Goal: Information Seeking & Learning: Learn about a topic

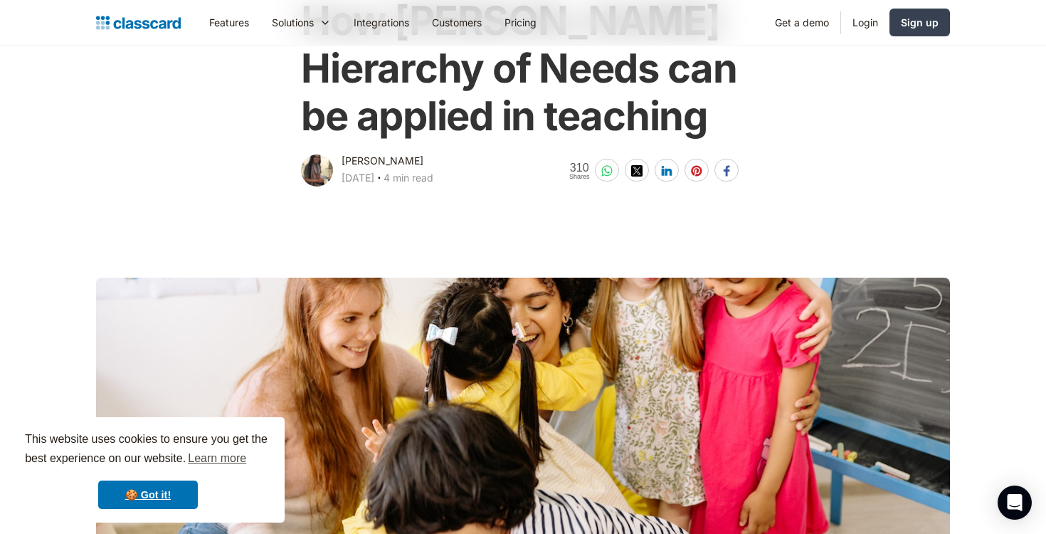
scroll to position [135, 0]
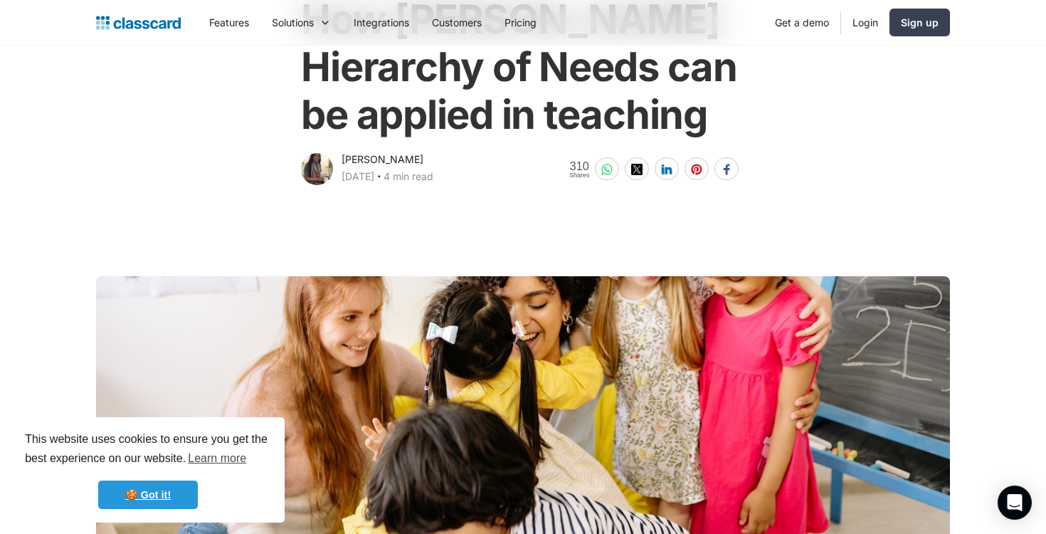
click at [143, 502] on link "🍪 Got it!" at bounding box center [148, 494] width 100 height 28
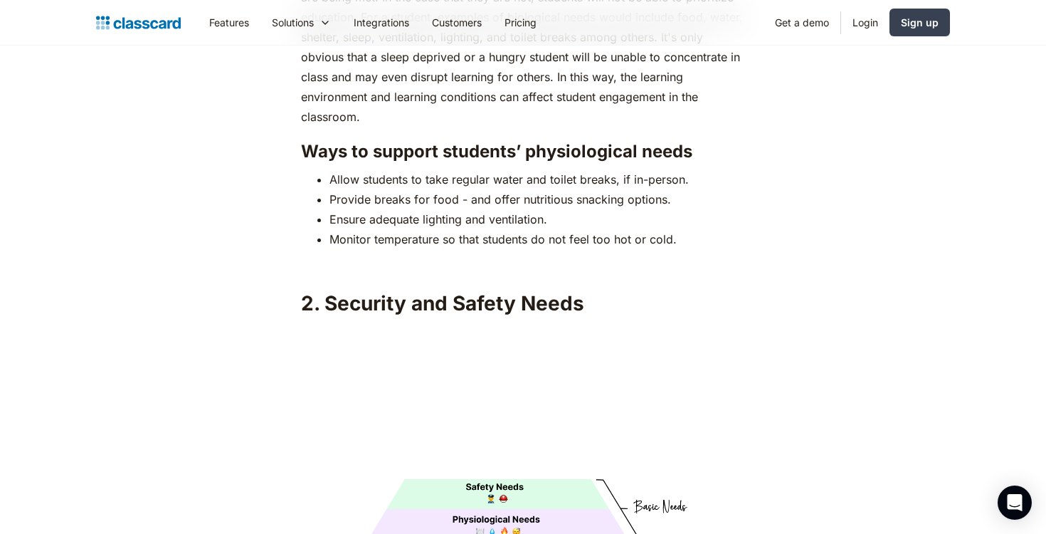
scroll to position [2215, 0]
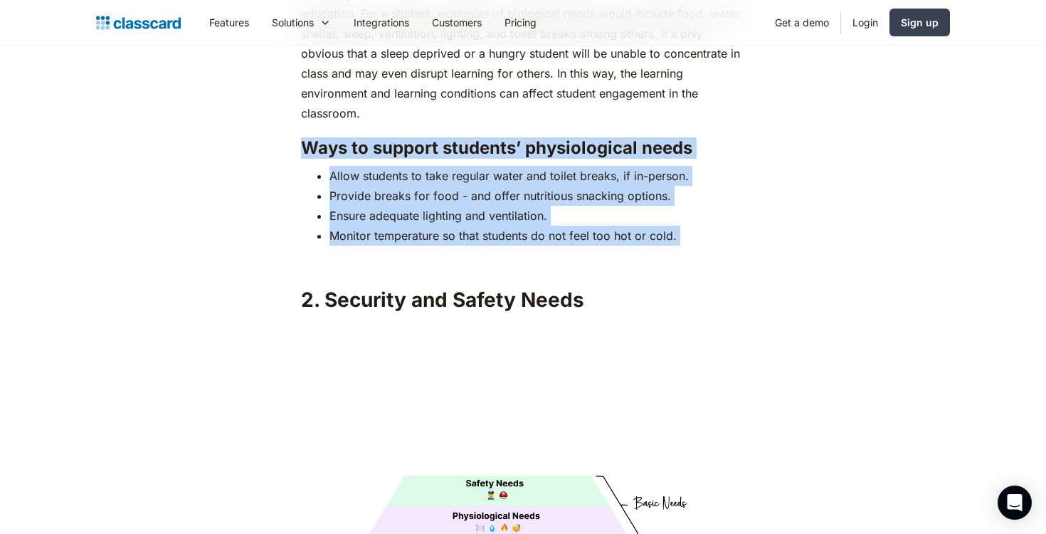
drag, startPoint x: 301, startPoint y: 117, endPoint x: 688, endPoint y: 225, distance: 401.6
copy div "Ways to support students’ physiological needs Allow students to take regular wa…"
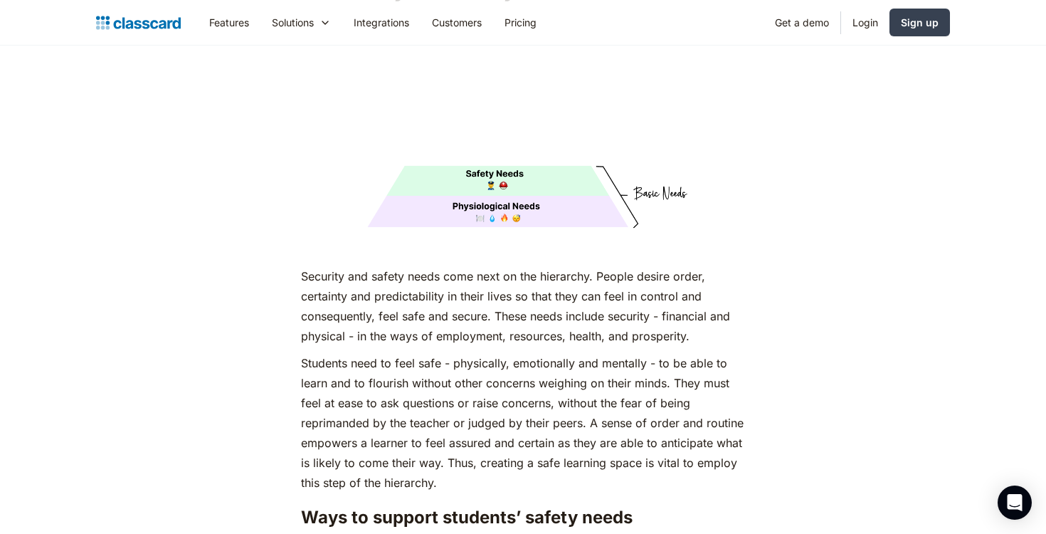
scroll to position [2533, 0]
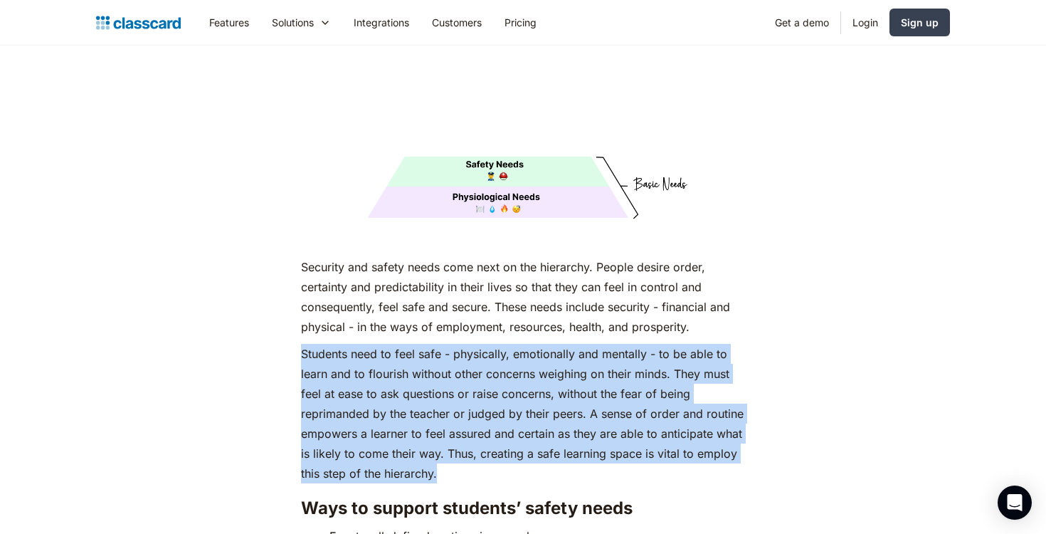
drag, startPoint x: 304, startPoint y: 327, endPoint x: 456, endPoint y: 447, distance: 194.0
click at [456, 447] on p "Students need to feel safe - physically, emotionally and mentally - to be able …" at bounding box center [522, 413] width 443 height 139
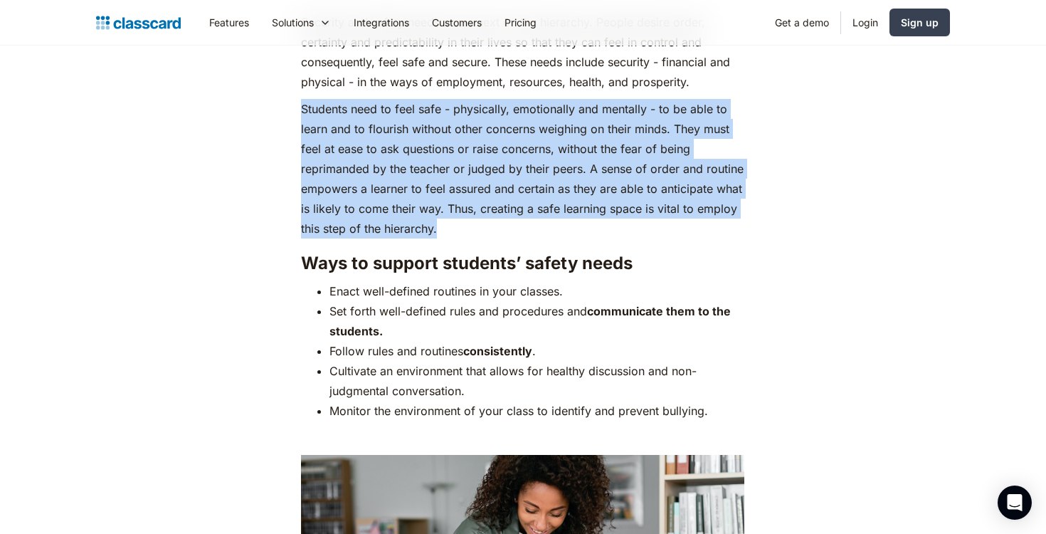
scroll to position [2787, 0]
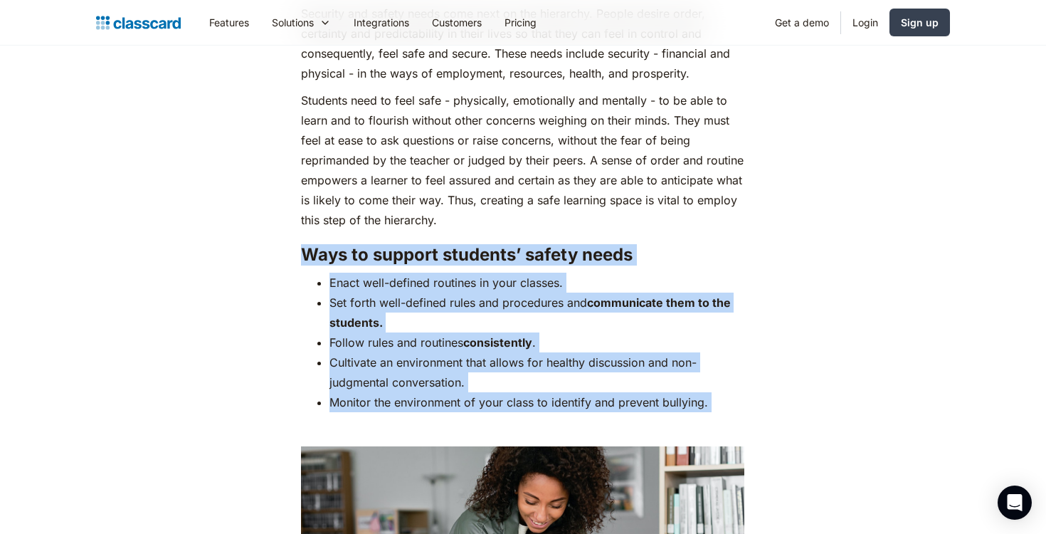
drag, startPoint x: 302, startPoint y: 228, endPoint x: 745, endPoint y: 386, distance: 469.8
copy div "Ways to support students’ safety needs Enact well-defined routines in your clas…"
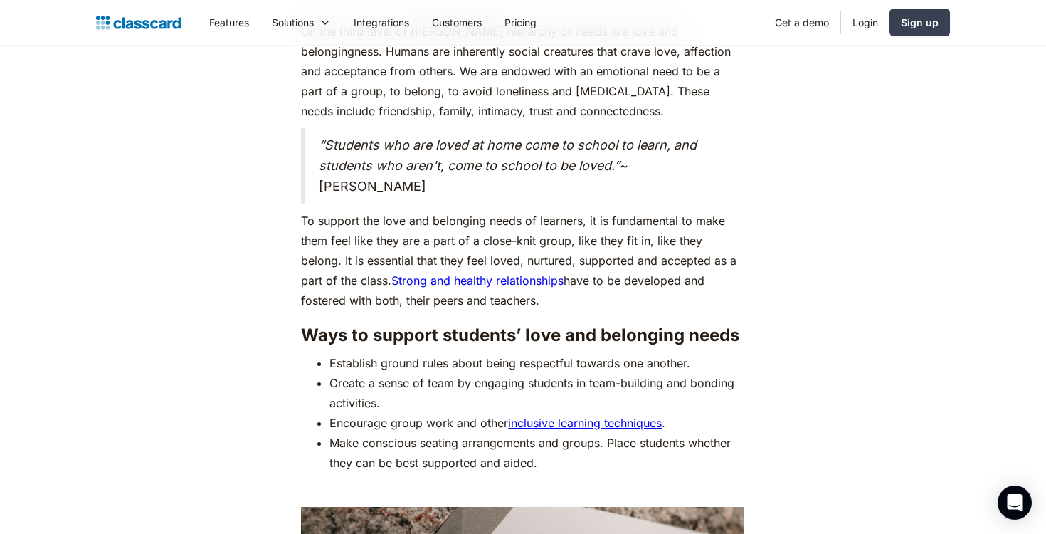
scroll to position [3912, 0]
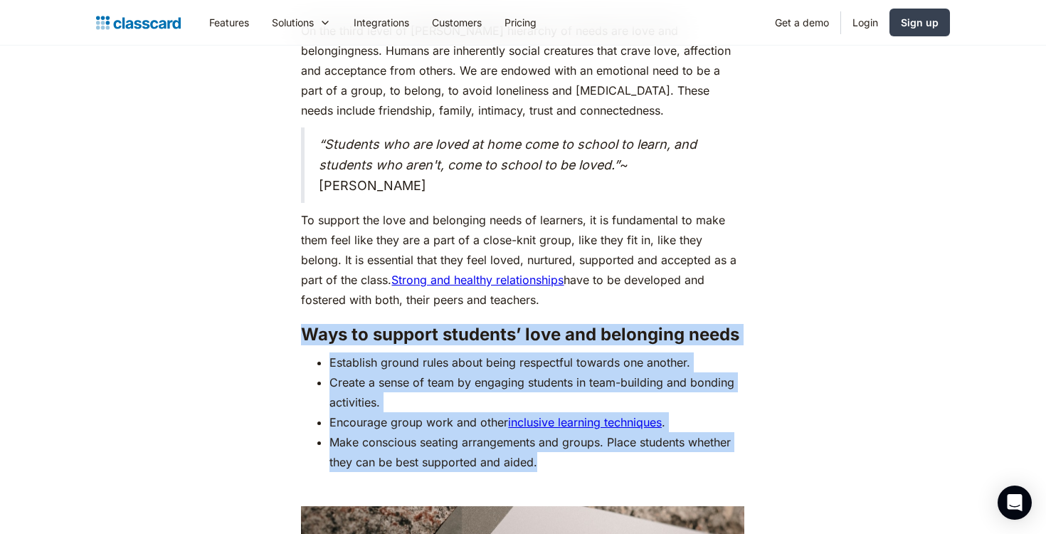
drag, startPoint x: 300, startPoint y: 301, endPoint x: 741, endPoint y: 440, distance: 461.9
click at [741, 440] on div "As humans, we are driven by an innate desire to achieve more, to surpass not ju…" at bounding box center [523, 30] width 452 height 6352
copy div "Ways to support students’ love and belonging needs Establish ground rules about…"
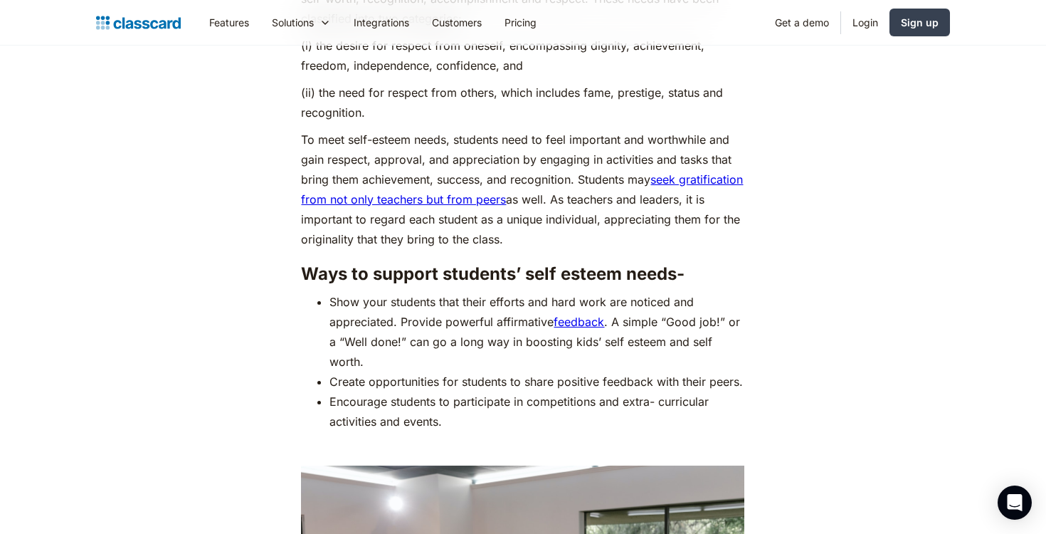
scroll to position [5168, 0]
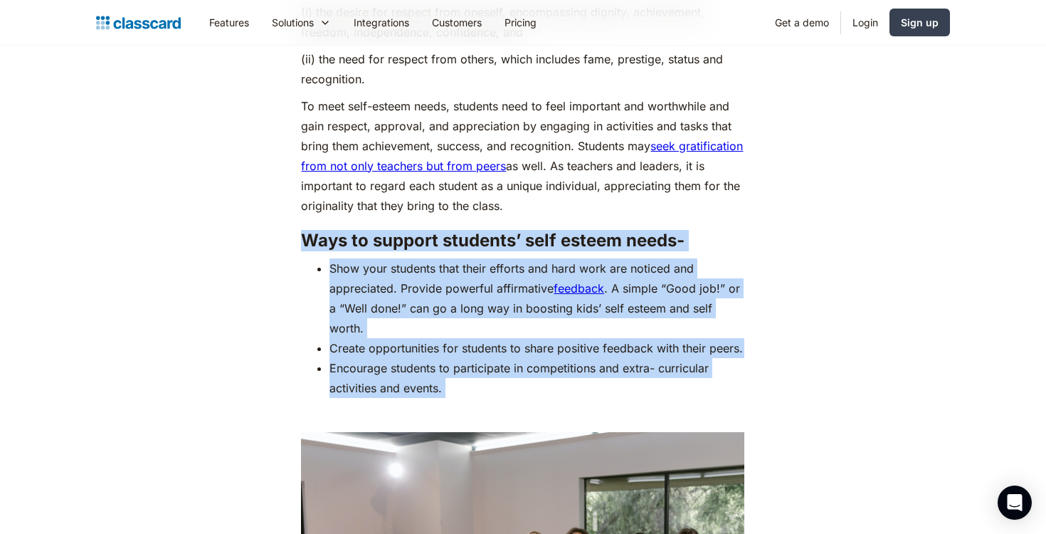
drag, startPoint x: 302, startPoint y: 216, endPoint x: 484, endPoint y: 392, distance: 253.6
copy div "Ways to support students’ self esteem needs- Show your students that their effo…"
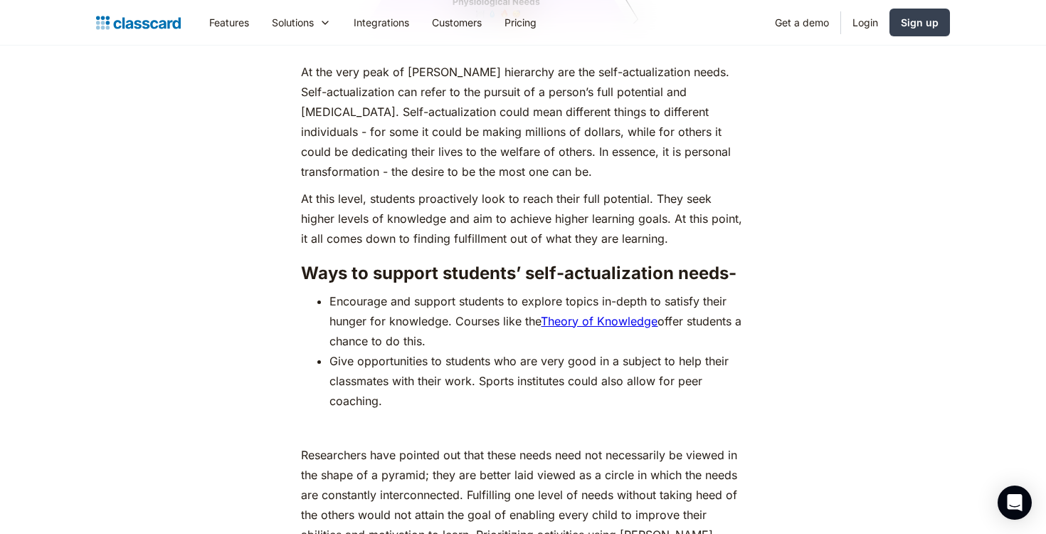
scroll to position [6281, 0]
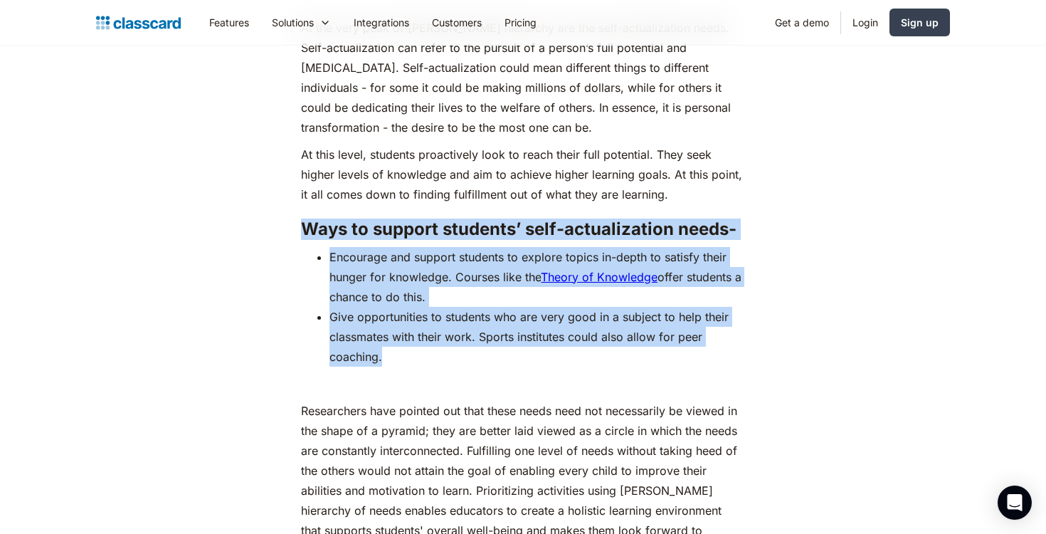
drag, startPoint x: 302, startPoint y: 220, endPoint x: 423, endPoint y: 345, distance: 173.6
copy div "Ways to support students’ self-actualization needs- Encourage and support stude…"
